Goal: Find specific page/section: Find specific page/section

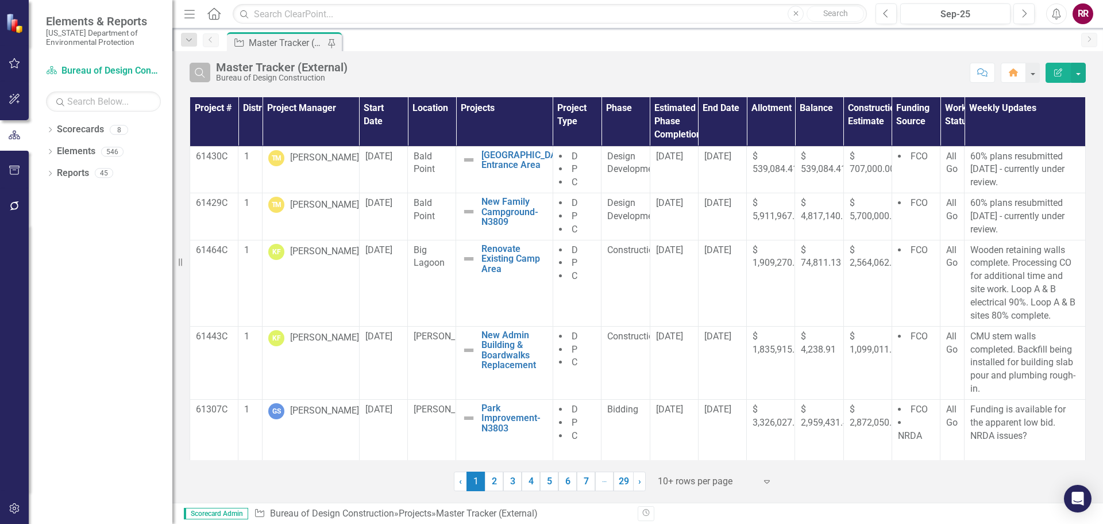
click at [197, 72] on icon "Search" at bounding box center [200, 72] width 13 height 10
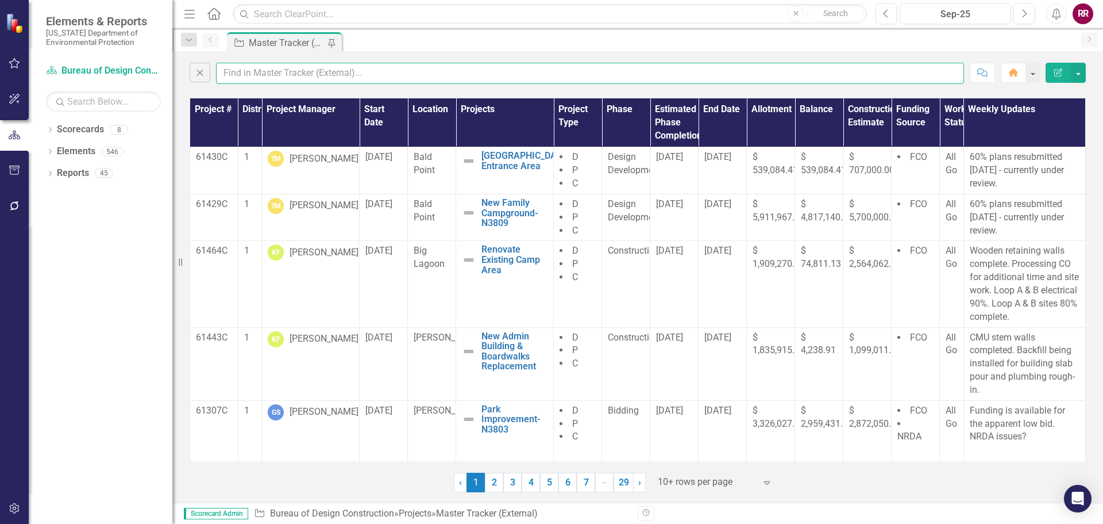
click at [272, 72] on input "text" at bounding box center [590, 73] width 748 height 21
type input "[PERSON_NAME]"
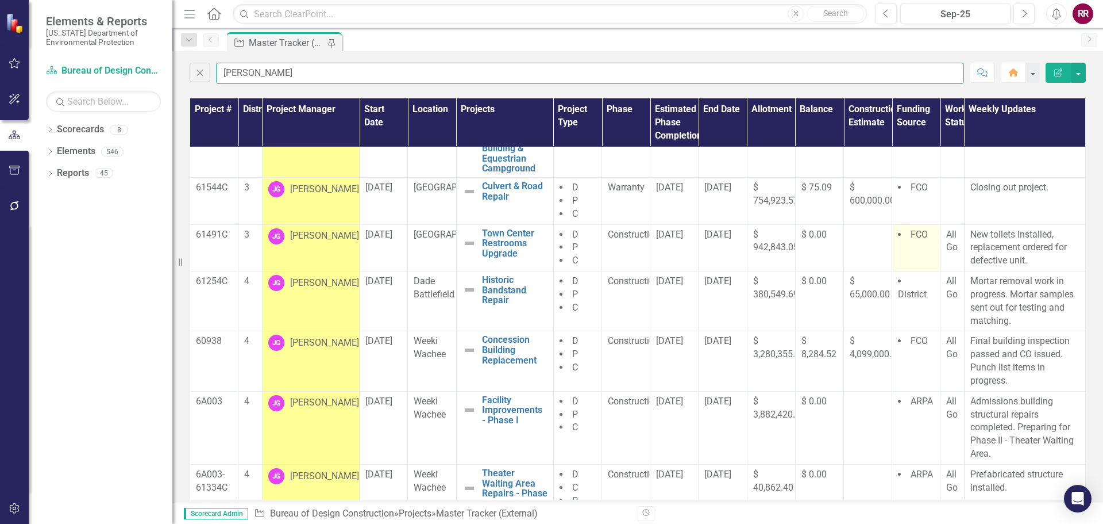
scroll to position [198, 0]
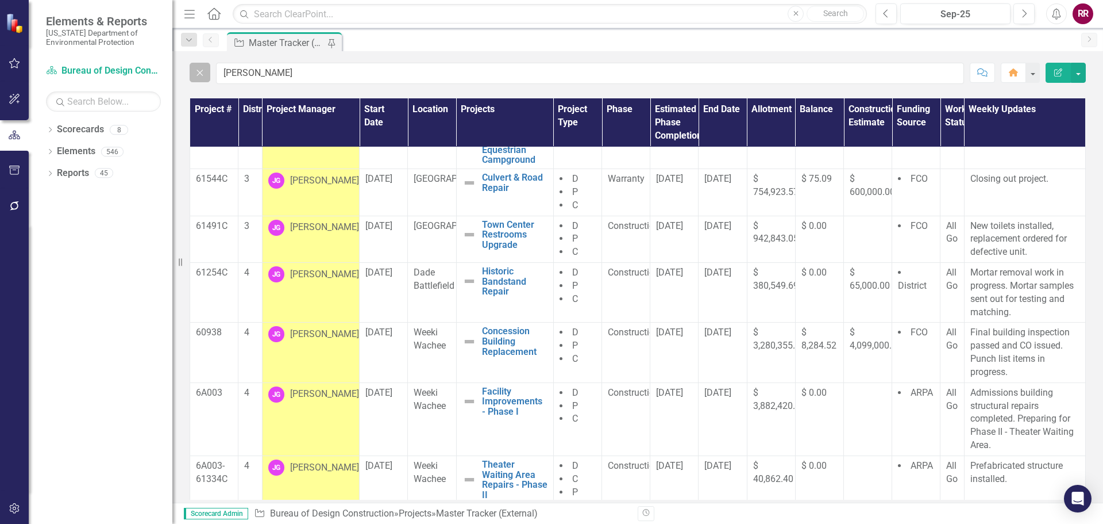
click at [199, 72] on icon "button" at bounding box center [200, 73] width 6 height 6
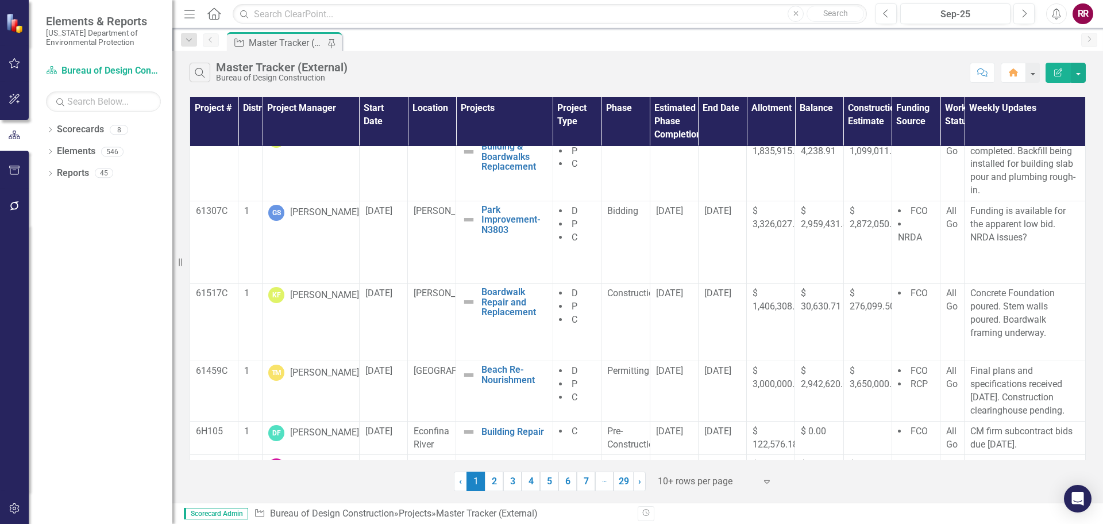
scroll to position [0, 0]
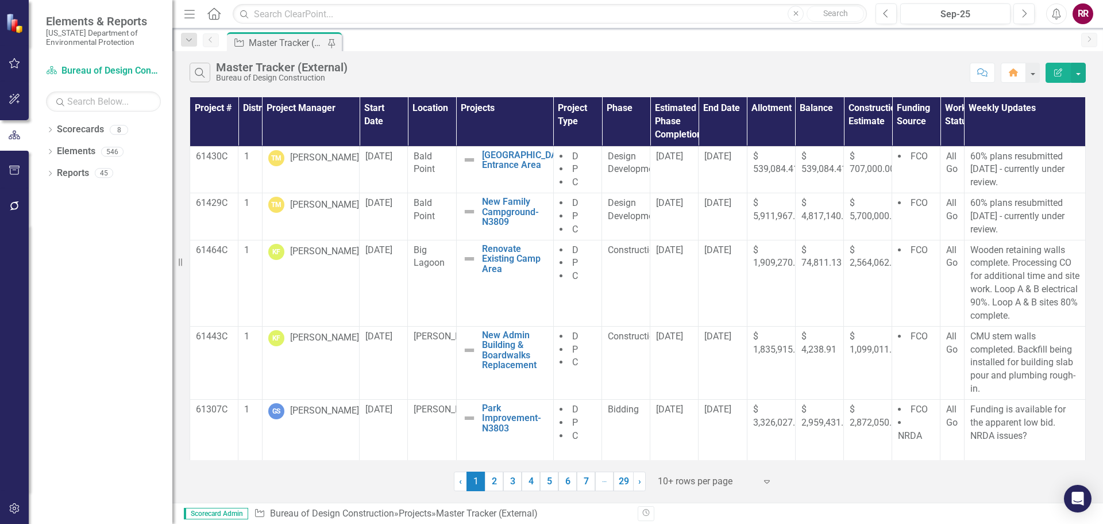
click at [253, 74] on div "Bureau of Design Construction" at bounding box center [282, 78] width 132 height 9
click at [201, 71] on icon "Search" at bounding box center [200, 72] width 13 height 10
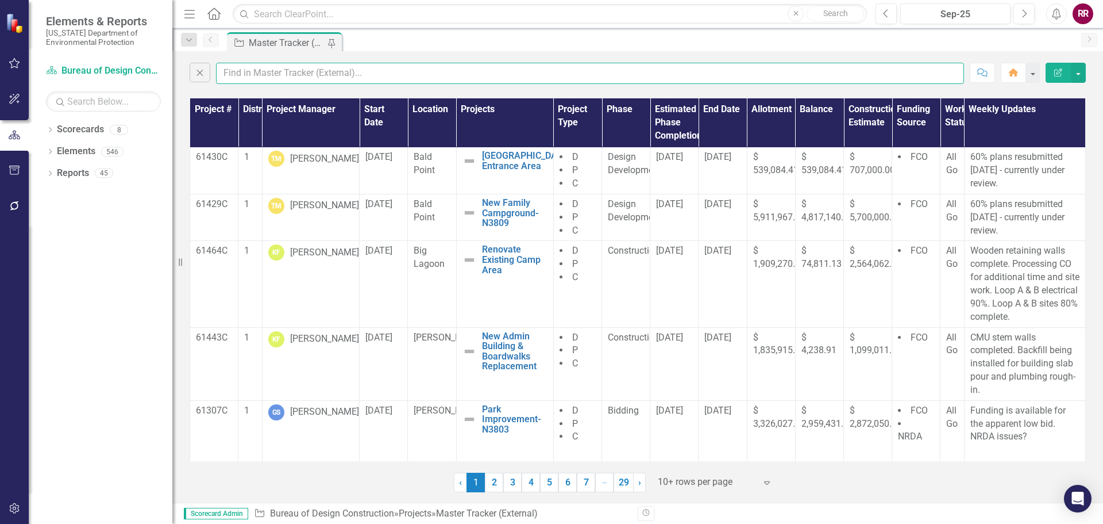
click at [241, 71] on input "text" at bounding box center [590, 73] width 748 height 21
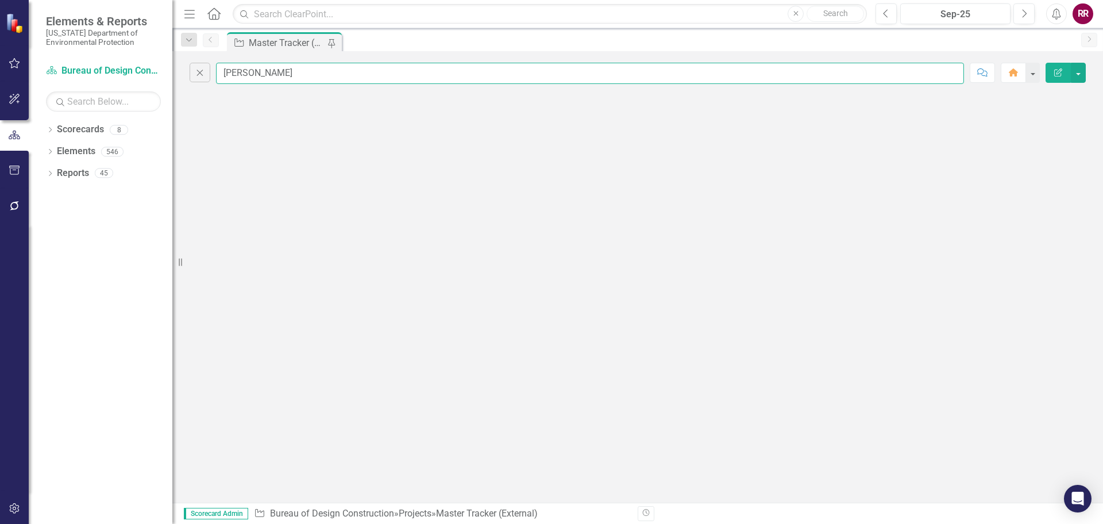
click at [246, 73] on input "[PERSON_NAME]" at bounding box center [590, 73] width 748 height 21
click at [337, 77] on input "[PERSON_NAME]" at bounding box center [590, 73] width 748 height 21
type input "[PERSON_NAME]"
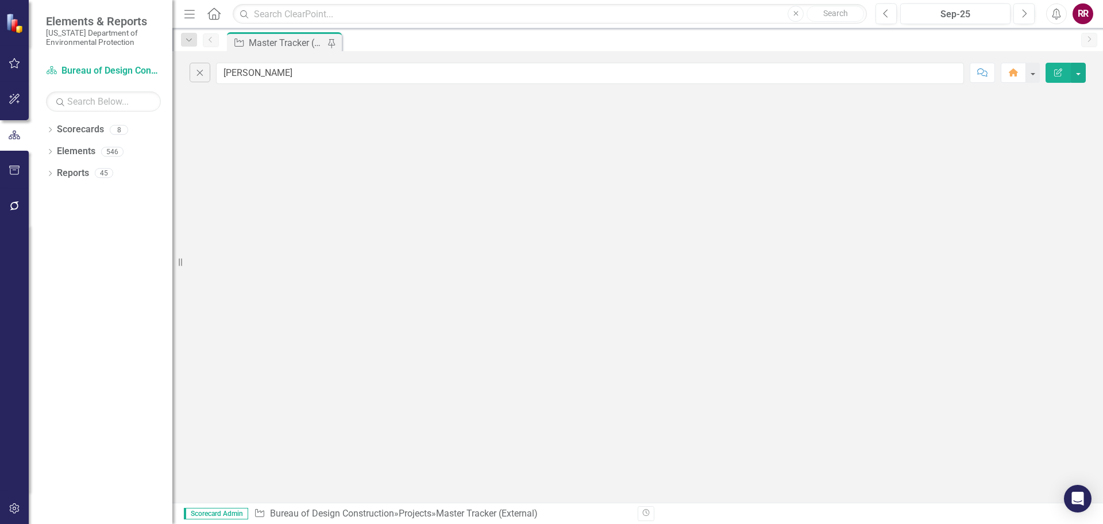
click at [233, 146] on div "Close [PERSON_NAME] Comment Home Edit Report ‹ Previous › Next" at bounding box center [637, 276] width 931 height 451
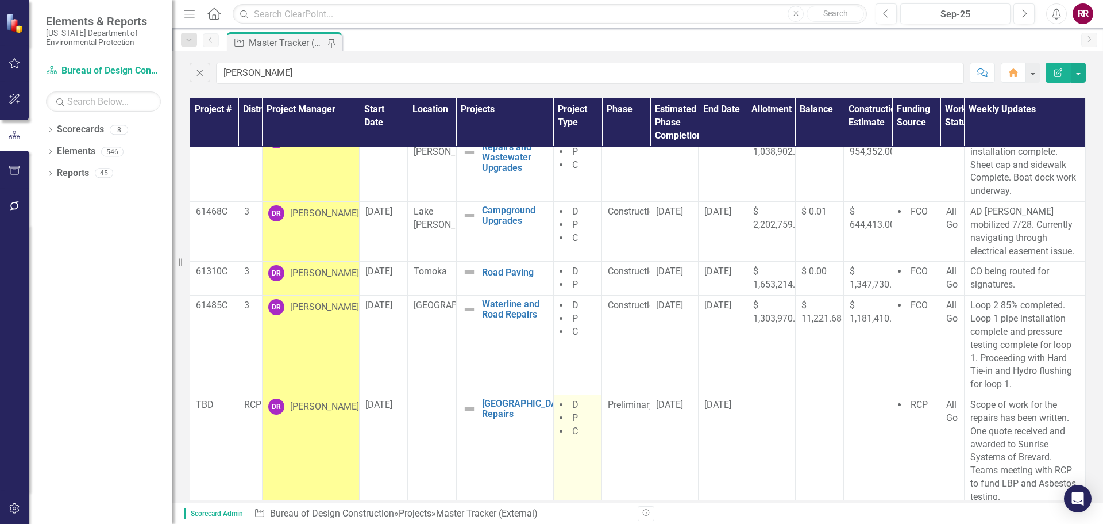
scroll to position [267, 0]
